Goal: Obtain resource: Obtain resource

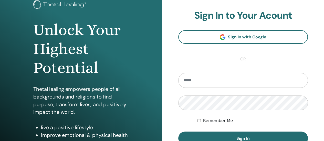
scroll to position [40, 0]
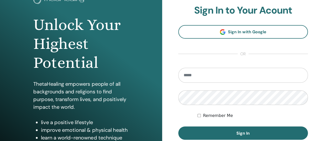
click at [288, 72] on input "email" at bounding box center [243, 75] width 130 height 15
type input "**********"
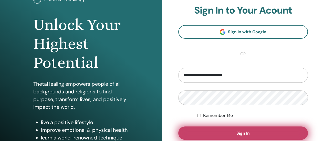
click at [255, 135] on button "Sign In" at bounding box center [243, 132] width 130 height 13
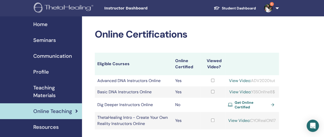
click at [49, 90] on span "Teaching Materials" at bounding box center [55, 91] width 45 height 15
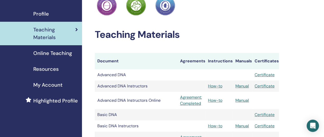
scroll to position [58, 0]
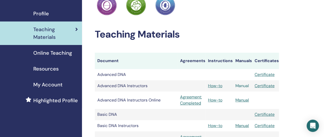
click at [244, 86] on link "Manual" at bounding box center [242, 85] width 14 height 5
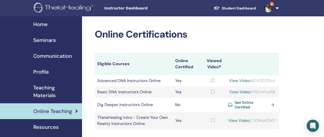
click at [44, 96] on span "Teaching Materials" at bounding box center [55, 91] width 45 height 15
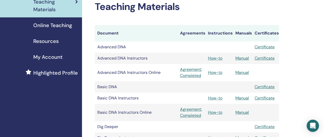
scroll to position [89, 0]
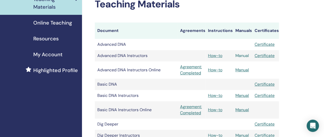
click at [243, 58] on link "Manual" at bounding box center [242, 55] width 14 height 5
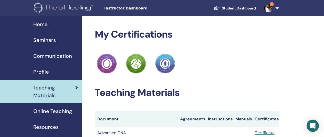
scroll to position [88, 0]
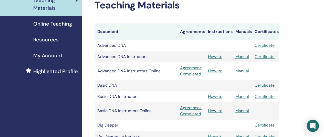
click at [240, 72] on link "Manual" at bounding box center [242, 70] width 14 height 5
